Goal: Transaction & Acquisition: Subscribe to service/newsletter

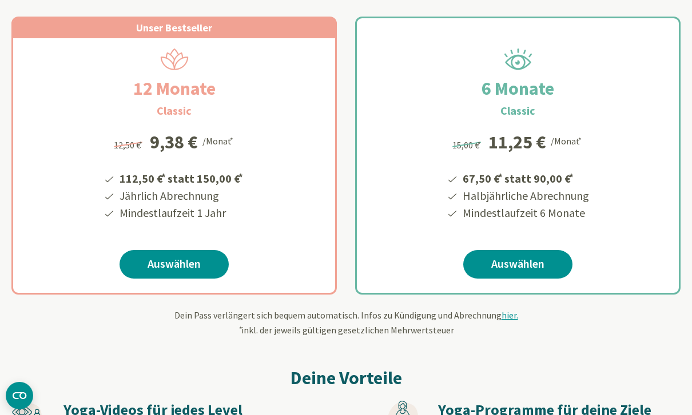
scroll to position [201, 0]
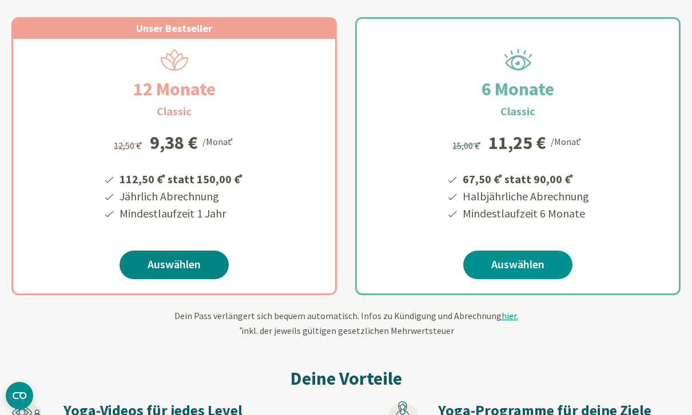
click at [185, 260] on link "Auswählen" at bounding box center [173, 265] width 109 height 29
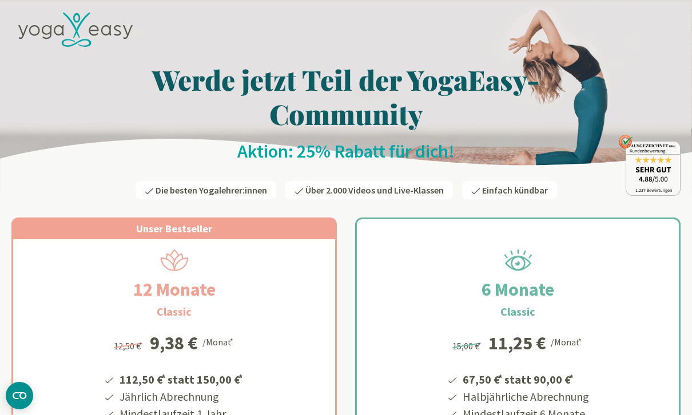
scroll to position [237, 0]
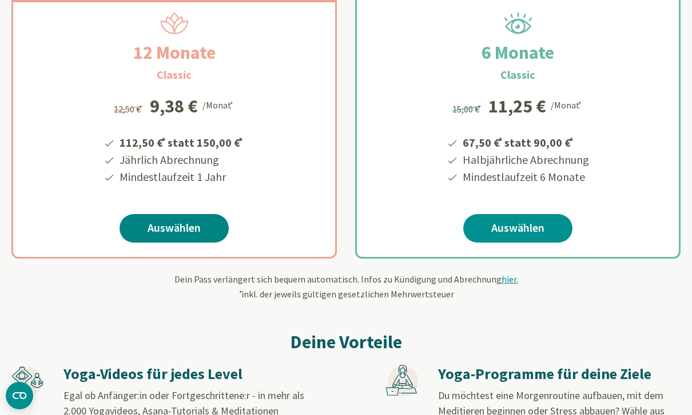
click at [186, 238] on link "Auswählen" at bounding box center [173, 228] width 109 height 29
